Goal: Task Accomplishment & Management: Manage account settings

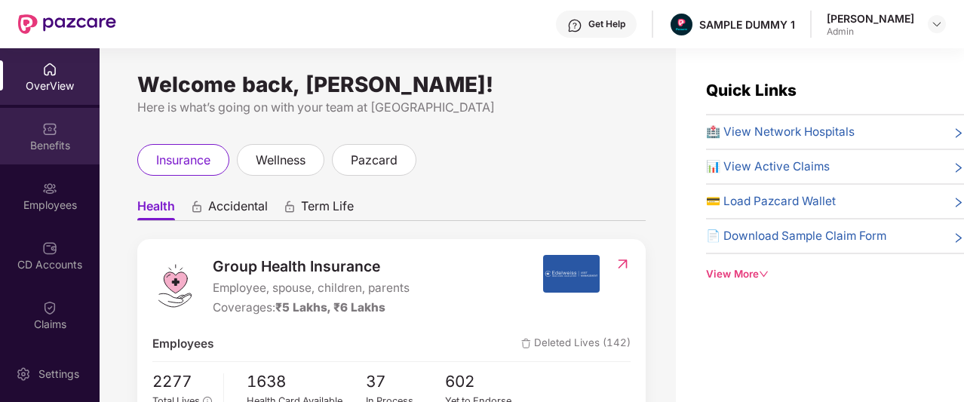
click at [81, 129] on div "Benefits" at bounding box center [50, 136] width 100 height 57
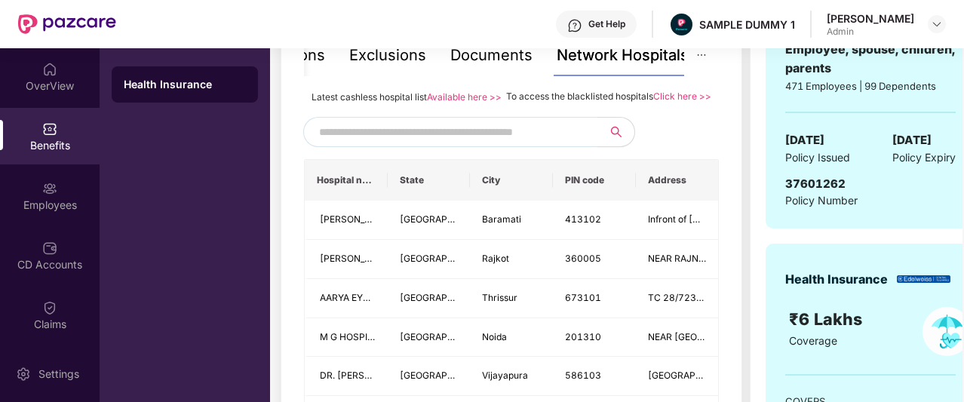
scroll to position [347, 0]
click at [368, 61] on div "Inclusions" at bounding box center [340, 54] width 72 height 23
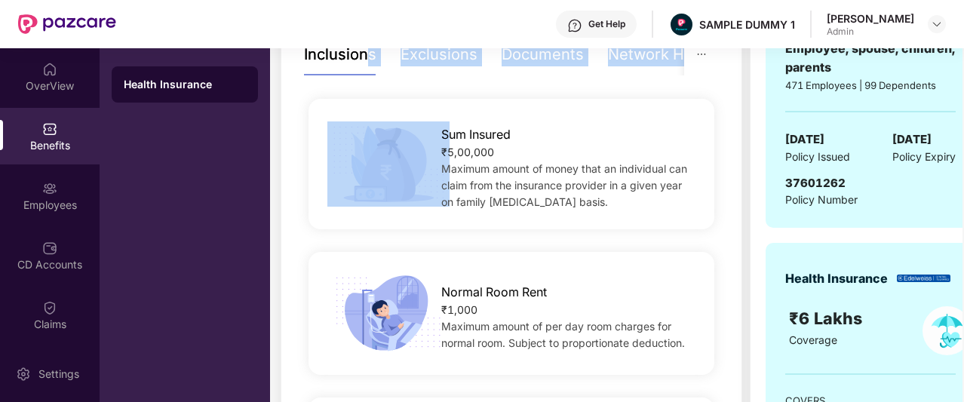
drag, startPoint x: 368, startPoint y: 61, endPoint x: 380, endPoint y: 134, distance: 74.2
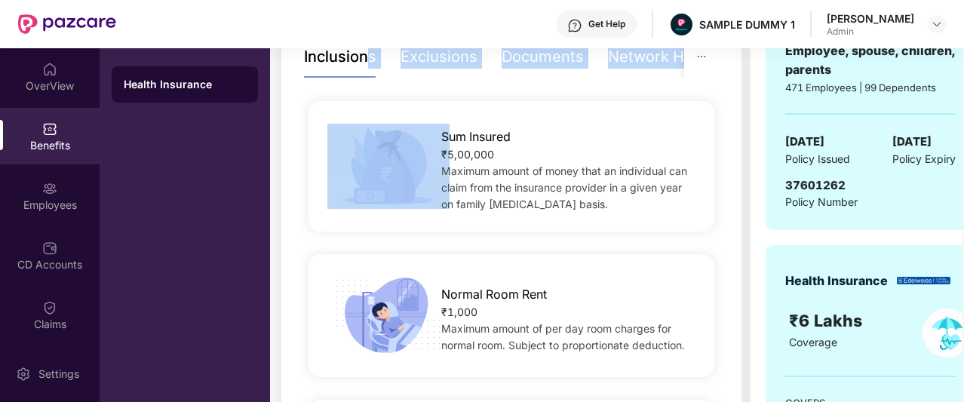
click at [380, 134] on img at bounding box center [389, 166] width 122 height 85
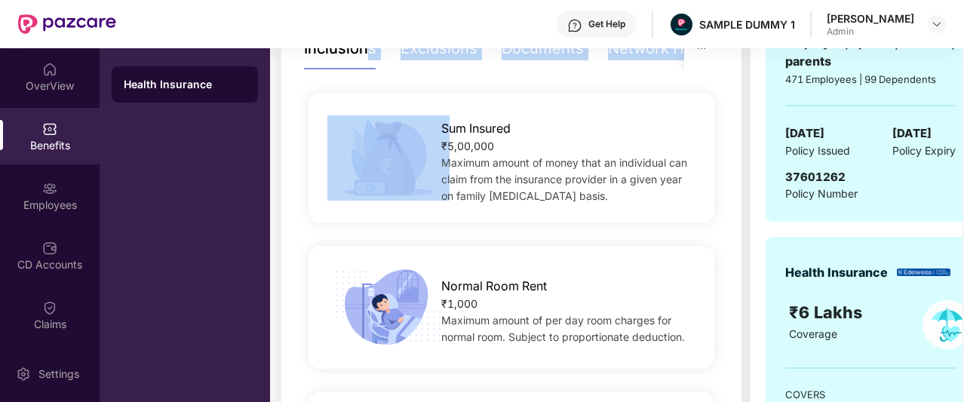
scroll to position [174, 0]
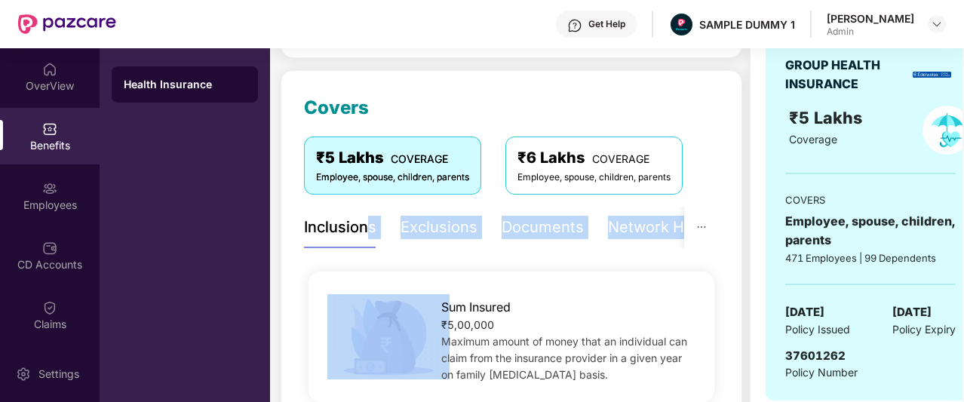
click at [423, 228] on div "Exclusions" at bounding box center [439, 227] width 77 height 23
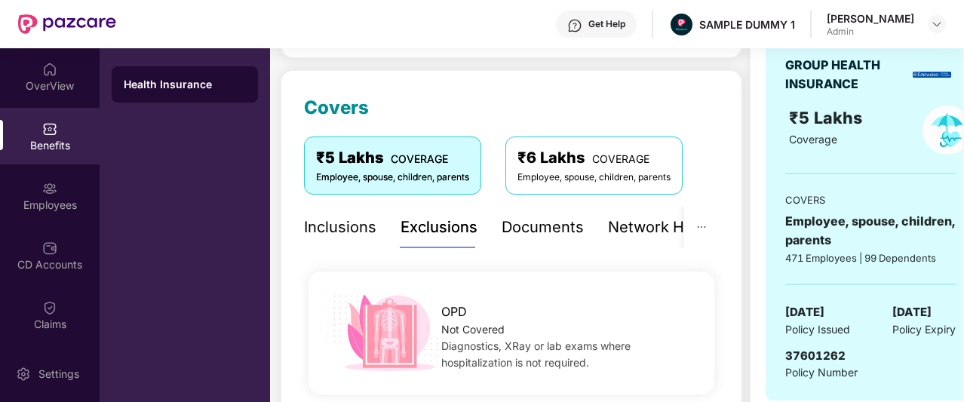
click at [423, 228] on div "Exclusions" at bounding box center [439, 227] width 77 height 23
click at [478, 222] on div "Documents" at bounding box center [492, 227] width 82 height 23
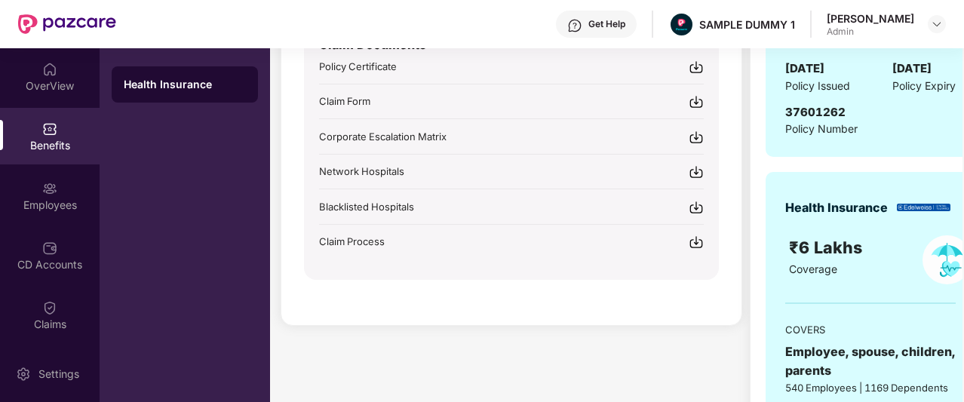
scroll to position [163, 0]
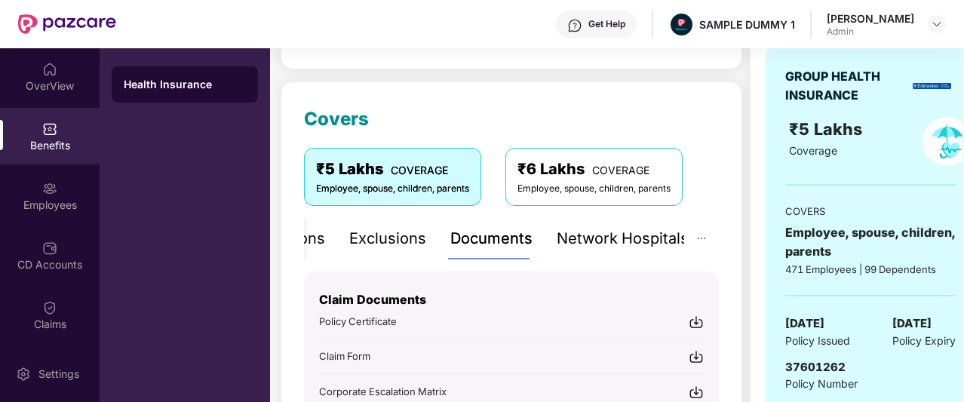
click at [606, 241] on div "Network Hospitals" at bounding box center [623, 238] width 132 height 23
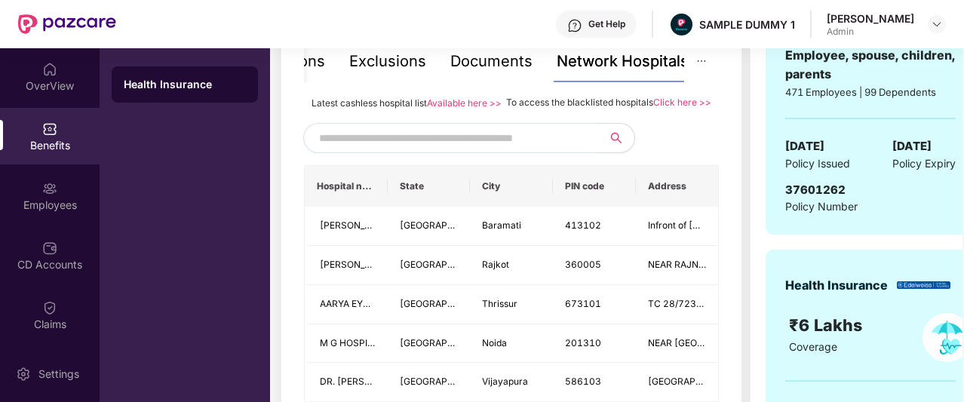
scroll to position [341, 0]
click at [460, 149] on input "text" at bounding box center [448, 137] width 258 height 23
type input "******"
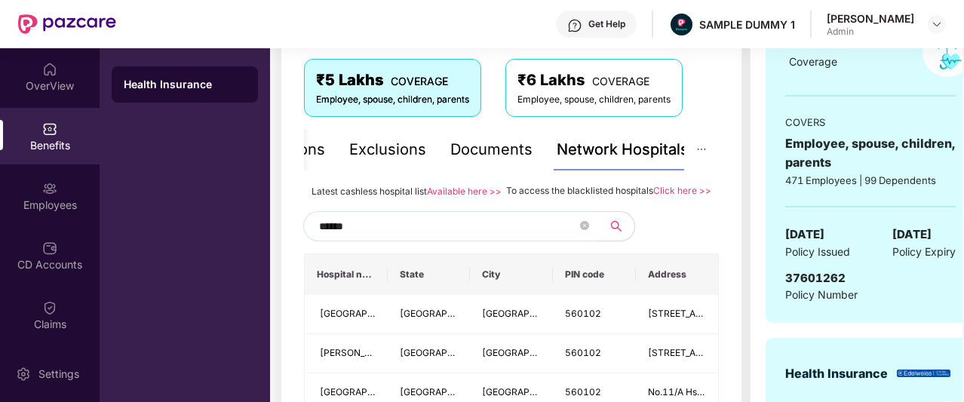
scroll to position [252, 0]
click at [586, 230] on icon "close-circle" at bounding box center [584, 225] width 9 height 9
click at [542, 238] on input "text" at bounding box center [448, 226] width 258 height 23
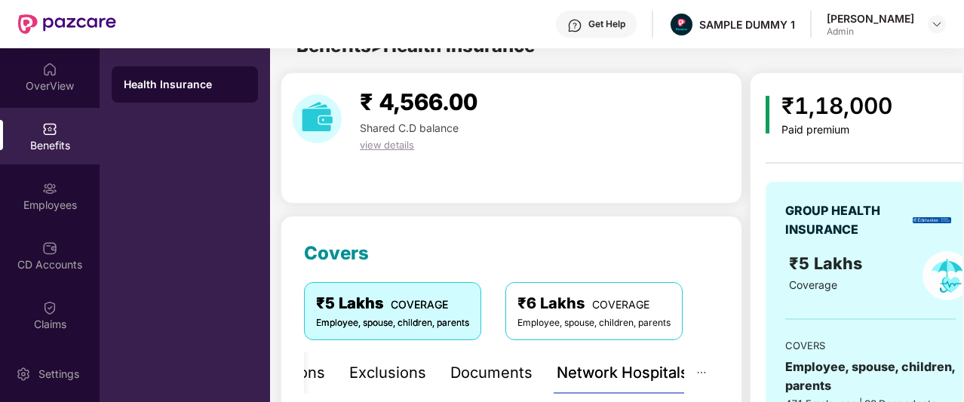
scroll to position [11, 0]
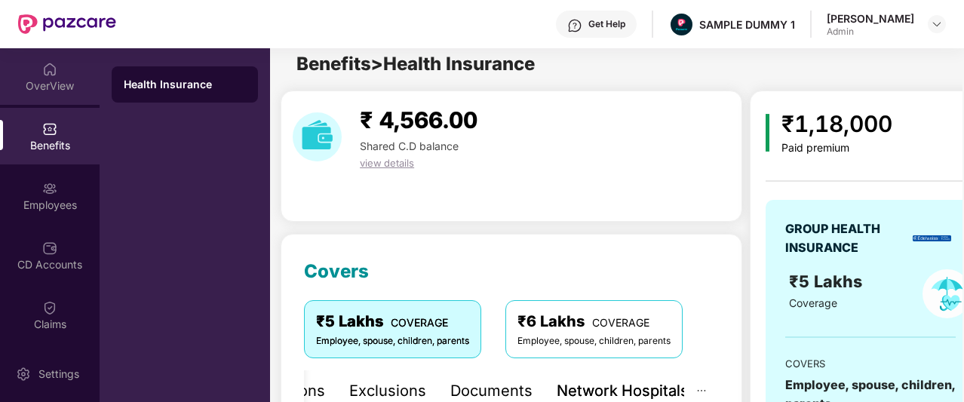
click at [66, 93] on div "OverView" at bounding box center [50, 85] width 100 height 15
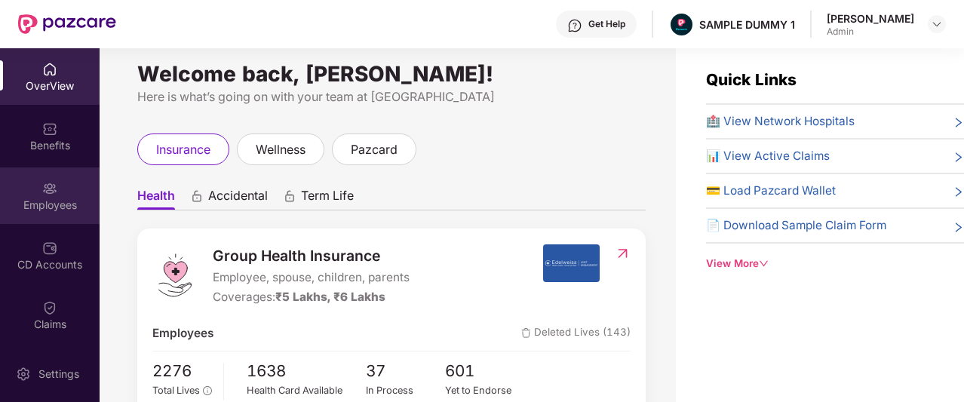
click at [72, 205] on div "Employees" at bounding box center [50, 205] width 100 height 15
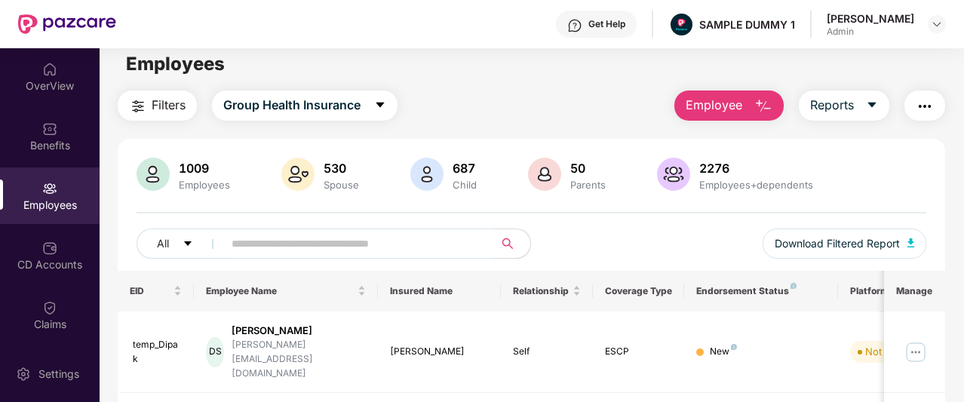
click at [747, 113] on button "Employee" at bounding box center [729, 106] width 109 height 30
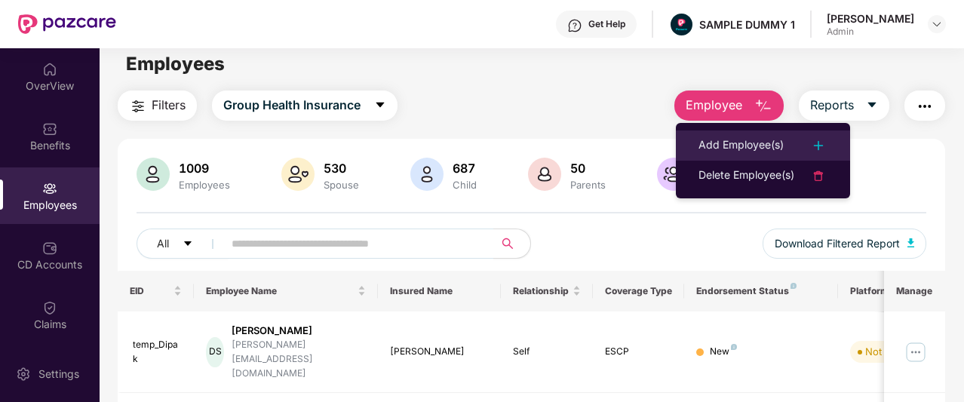
click at [746, 143] on div "Add Employee(s)" at bounding box center [741, 146] width 85 height 18
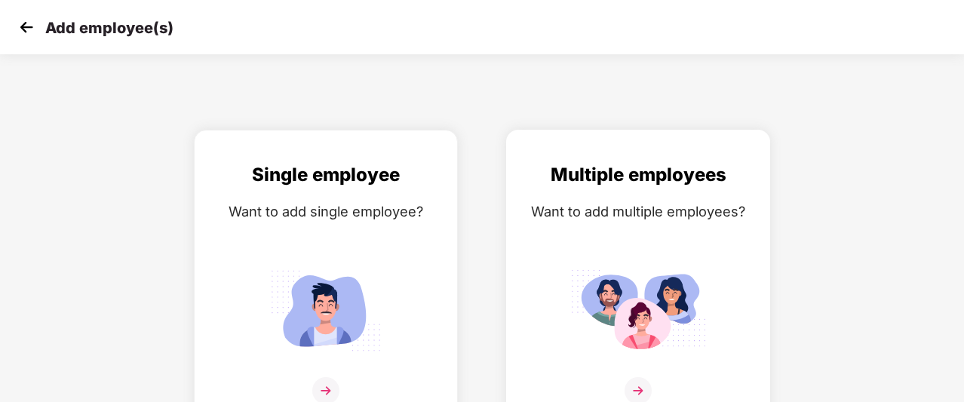
scroll to position [24, 0]
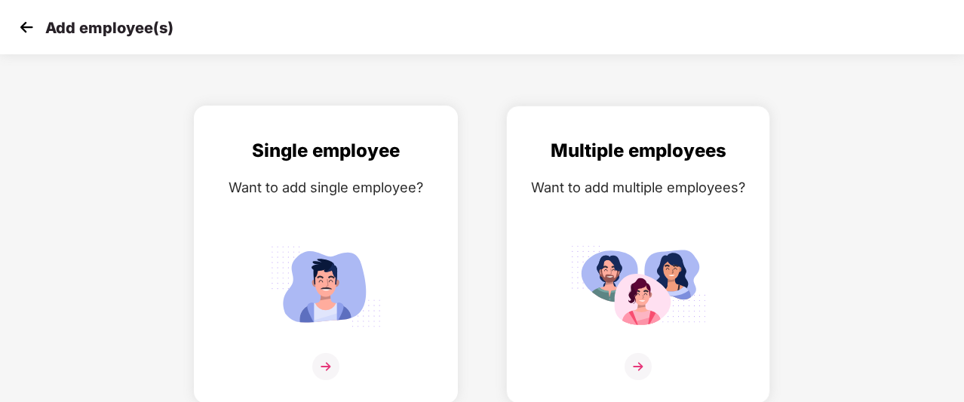
click at [337, 241] on img at bounding box center [326, 286] width 136 height 94
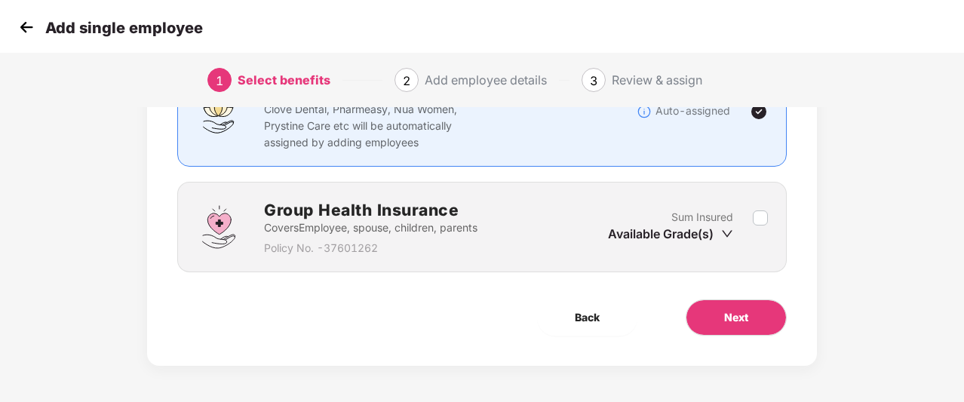
scroll to position [154, 0]
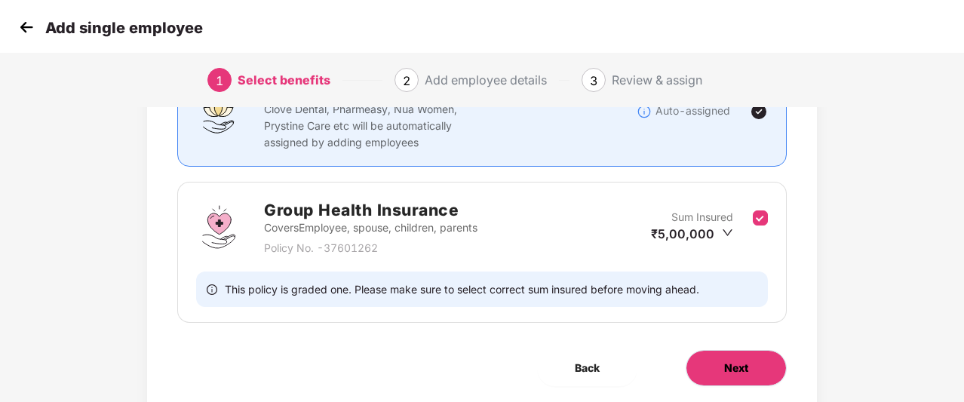
click at [724, 354] on button "Next" at bounding box center [736, 368] width 101 height 36
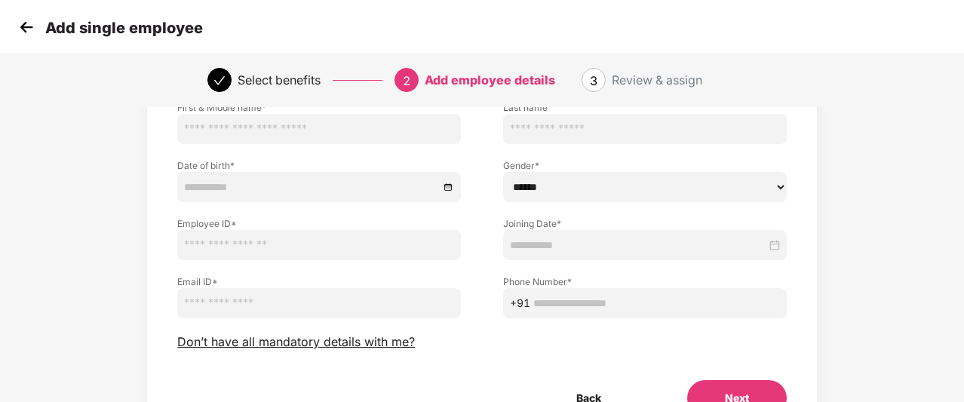
scroll to position [121, 0]
click at [272, 340] on span "Don’t have all mandatory details with me?" at bounding box center [296, 342] width 238 height 16
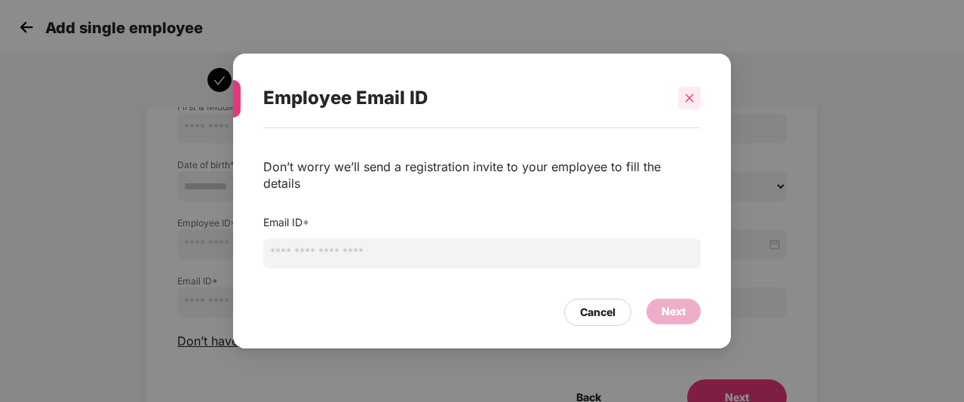
click at [694, 103] on icon "close" at bounding box center [689, 98] width 11 height 11
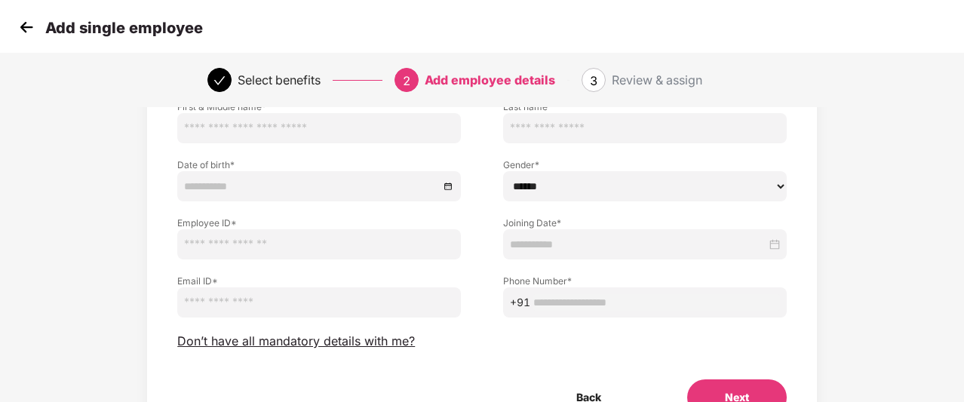
click at [30, 28] on img at bounding box center [26, 27] width 23 height 23
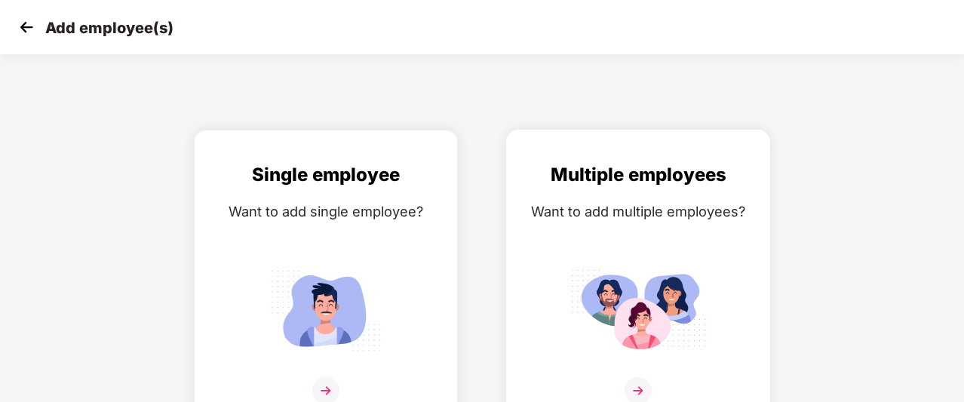
click at [612, 254] on div "Multiple employees Want to add multiple employees?" at bounding box center [638, 292] width 232 height 263
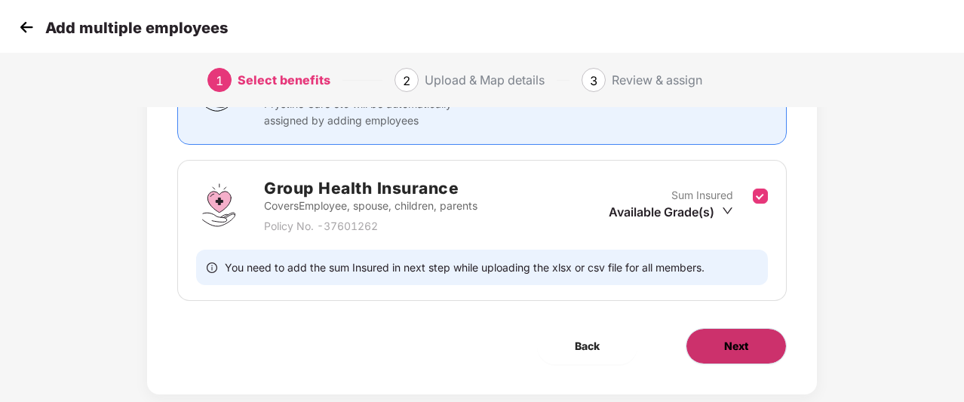
scroll to position [177, 0]
click at [733, 343] on span "Next" at bounding box center [736, 345] width 24 height 17
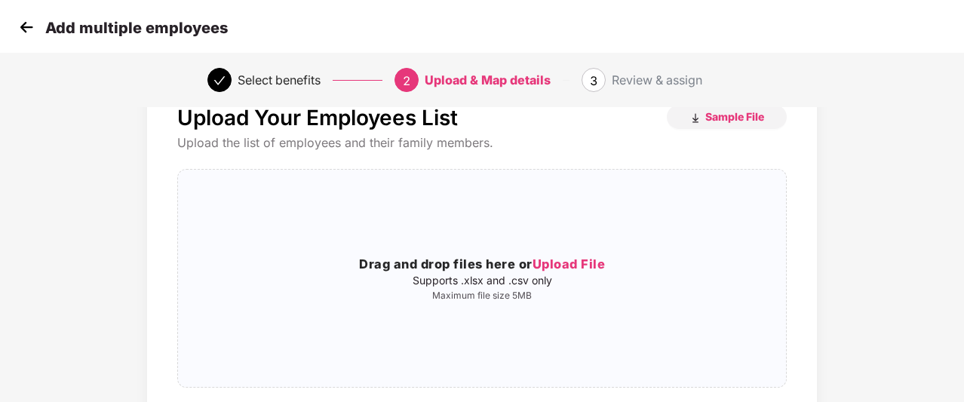
scroll to position [0, 0]
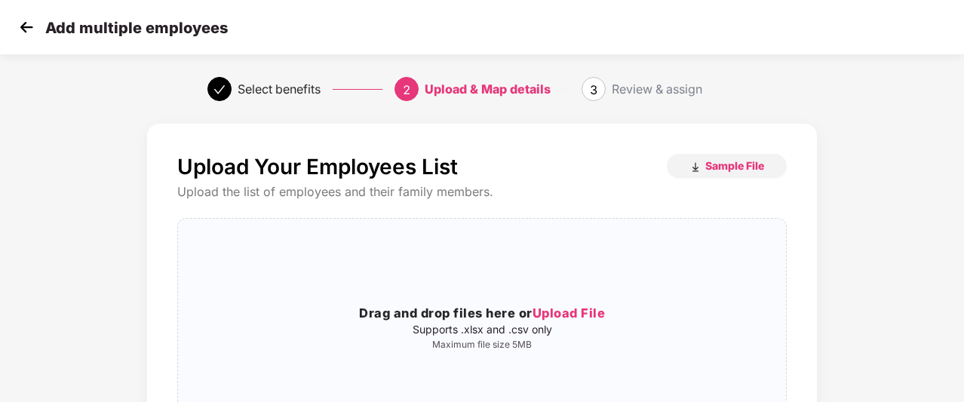
click at [21, 34] on img at bounding box center [26, 27] width 23 height 23
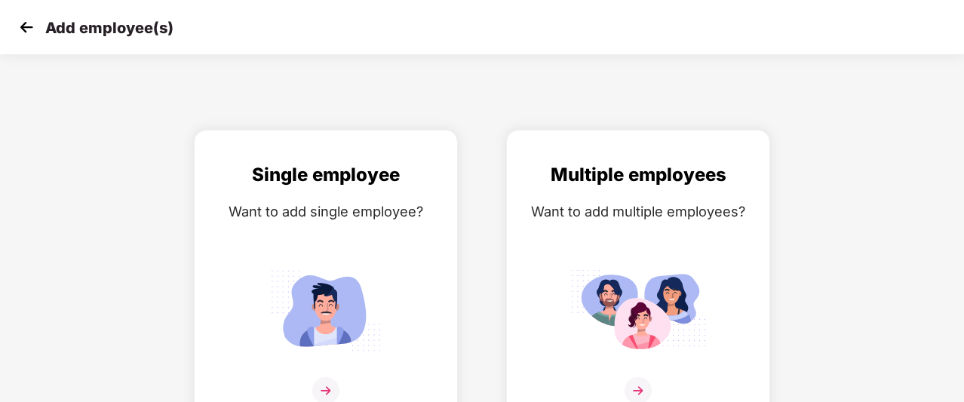
click at [21, 34] on img at bounding box center [26, 27] width 23 height 23
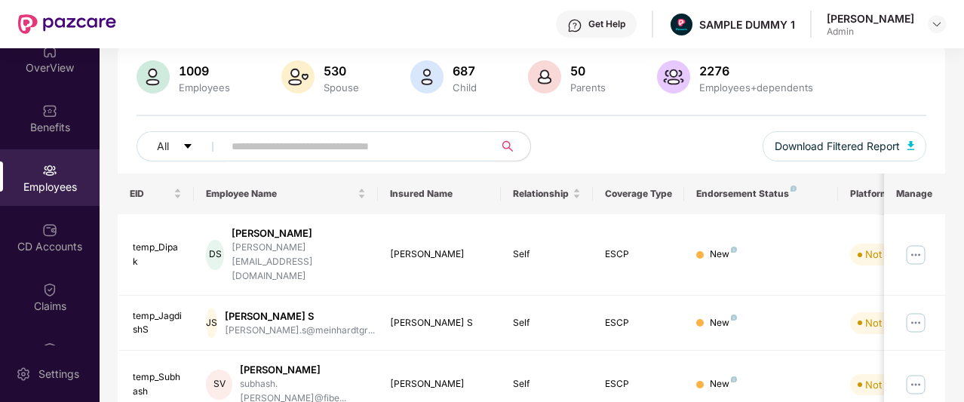
scroll to position [109, 0]
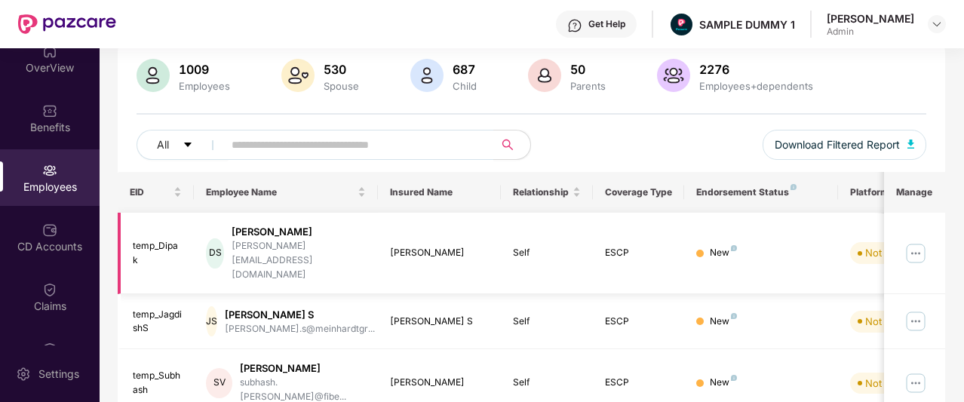
click at [918, 245] on img at bounding box center [916, 253] width 24 height 24
click at [567, 164] on div "All Download Filtered Report" at bounding box center [532, 151] width 790 height 42
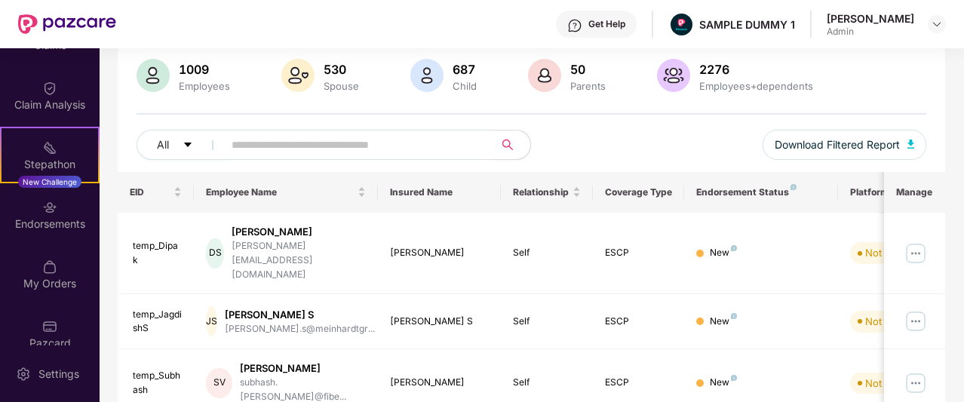
scroll to position [280, 0]
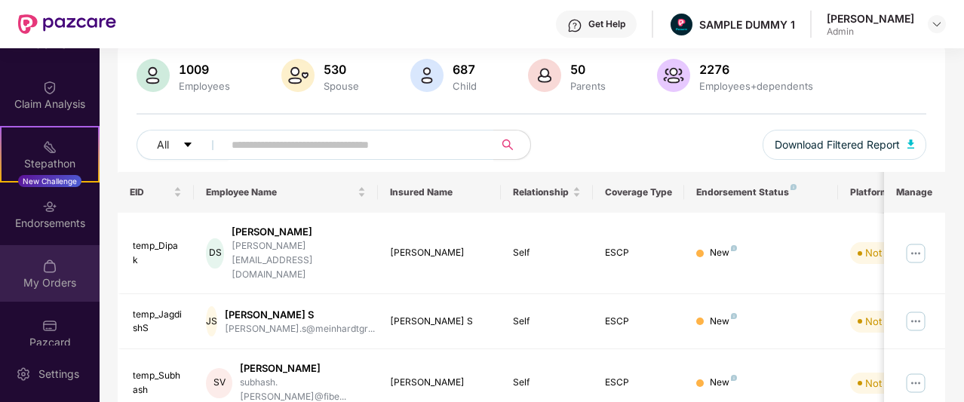
click at [48, 259] on img at bounding box center [49, 266] width 15 height 15
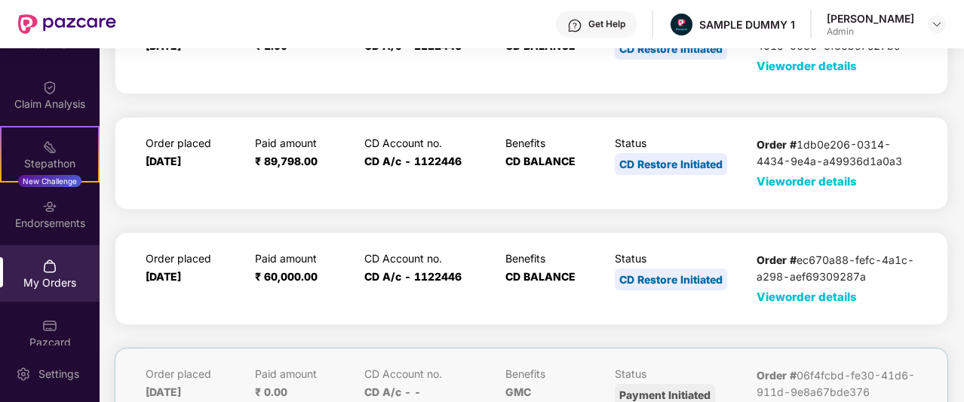
scroll to position [0, 0]
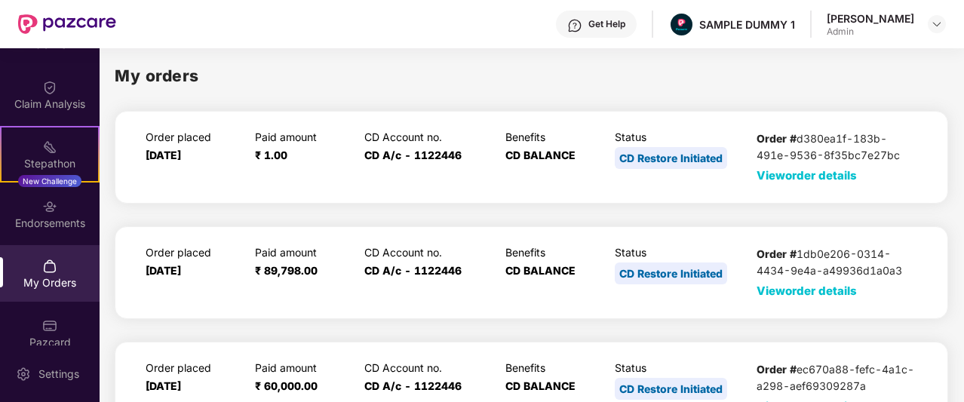
click at [773, 174] on span "View order details" at bounding box center [807, 175] width 100 height 14
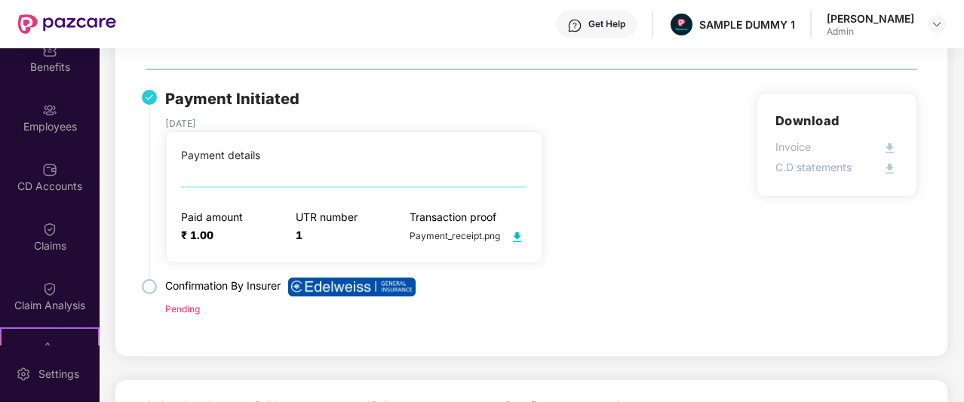
scroll to position [78, 0]
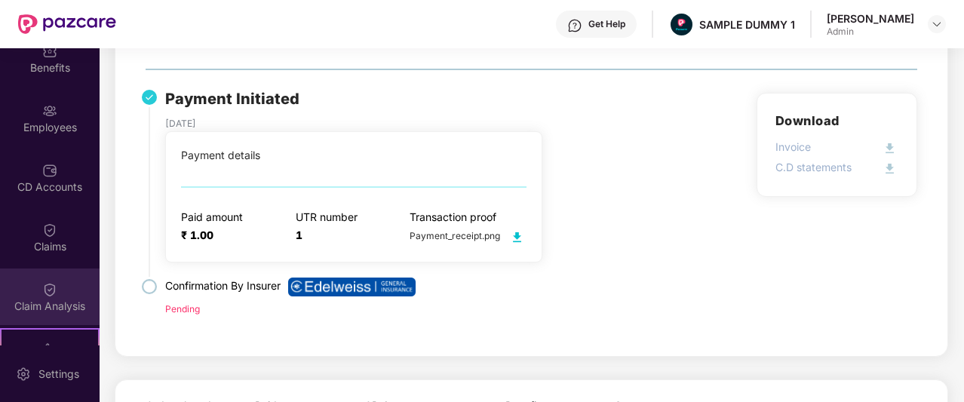
click at [60, 284] on div "Claim Analysis" at bounding box center [50, 297] width 100 height 57
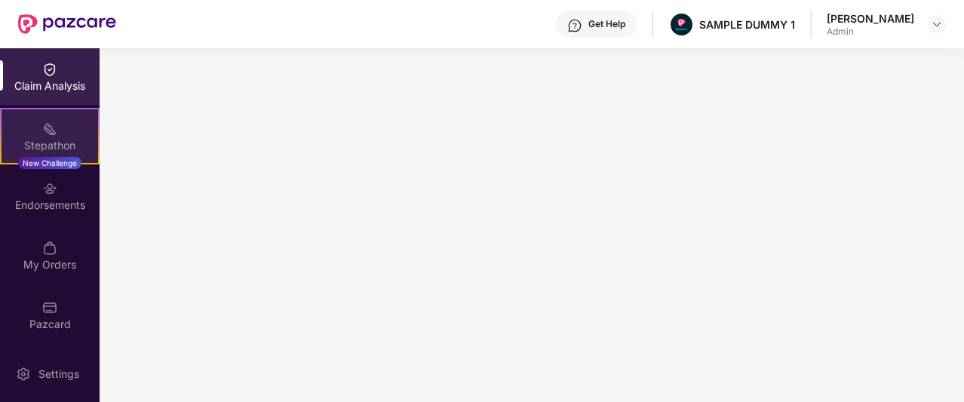
scroll to position [0, 0]
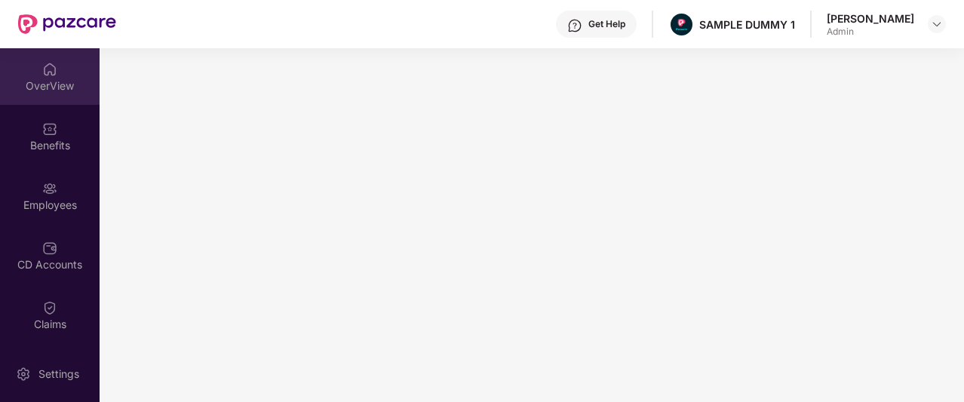
click at [53, 85] on div "OverView" at bounding box center [50, 85] width 100 height 15
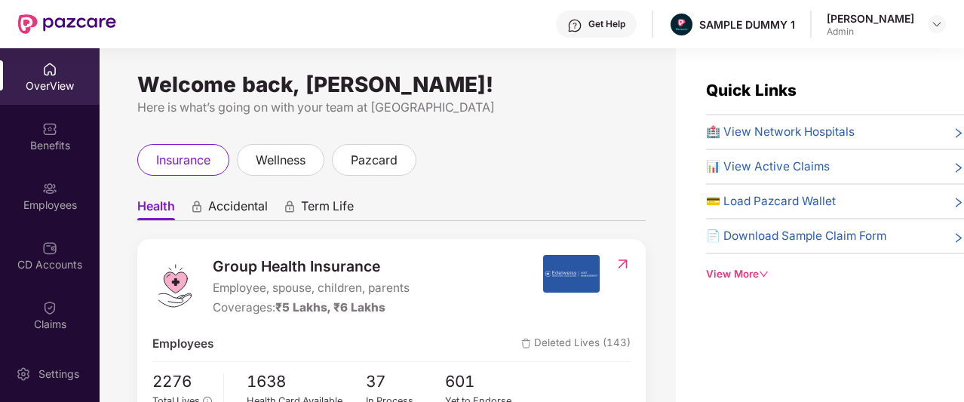
click at [731, 268] on div "View More" at bounding box center [835, 274] width 258 height 16
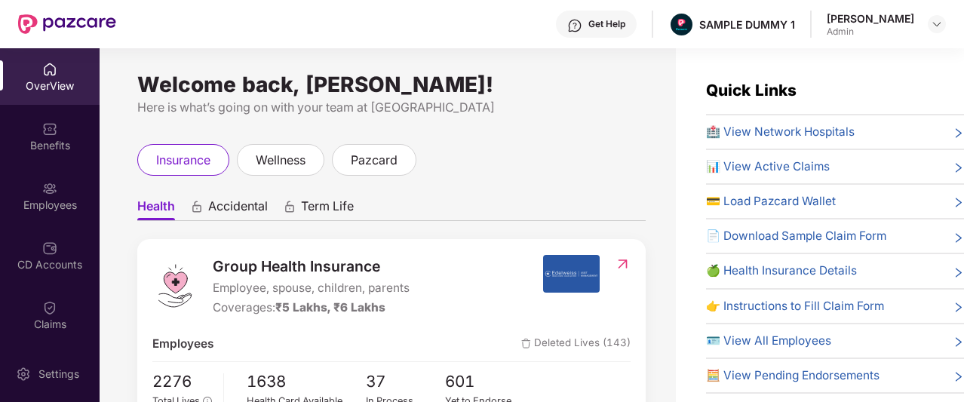
click at [618, 29] on div "Get Help" at bounding box center [596, 24] width 81 height 27
click at [455, 90] on div "Welcome back, [PERSON_NAME]!" at bounding box center [391, 84] width 509 height 12
click at [616, 26] on div "Get Help" at bounding box center [596, 24] width 81 height 27
click at [480, 100] on div "Here is what’s going on with your team at [GEOGRAPHIC_DATA]" at bounding box center [391, 107] width 509 height 19
